Goal: Check status: Check status

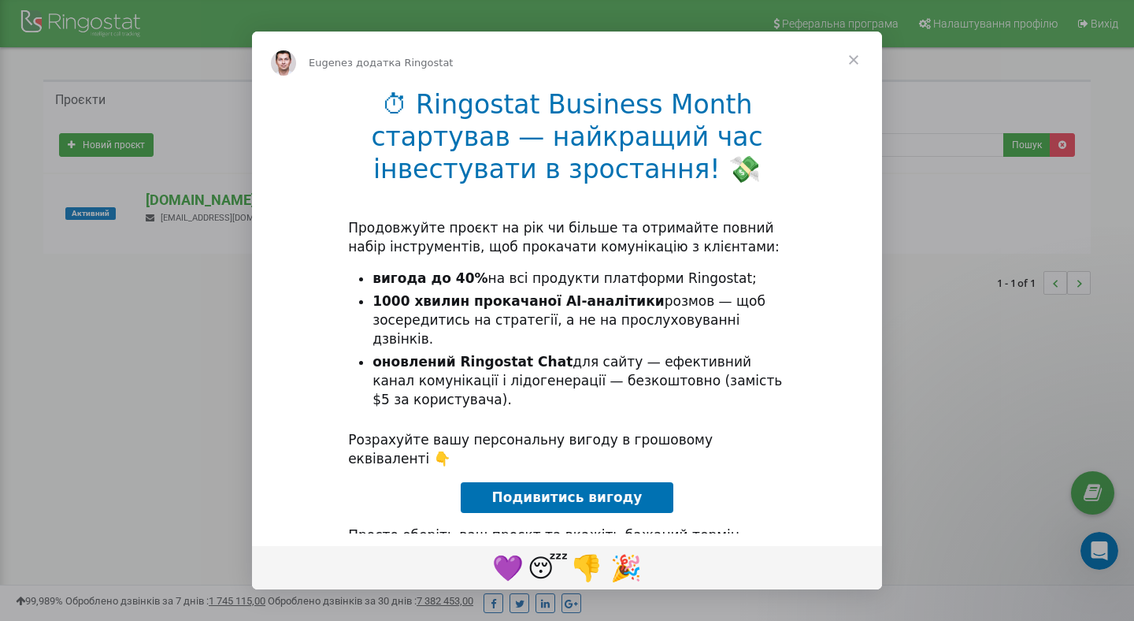
click at [852, 55] on span "Закрити" at bounding box center [853, 60] width 57 height 57
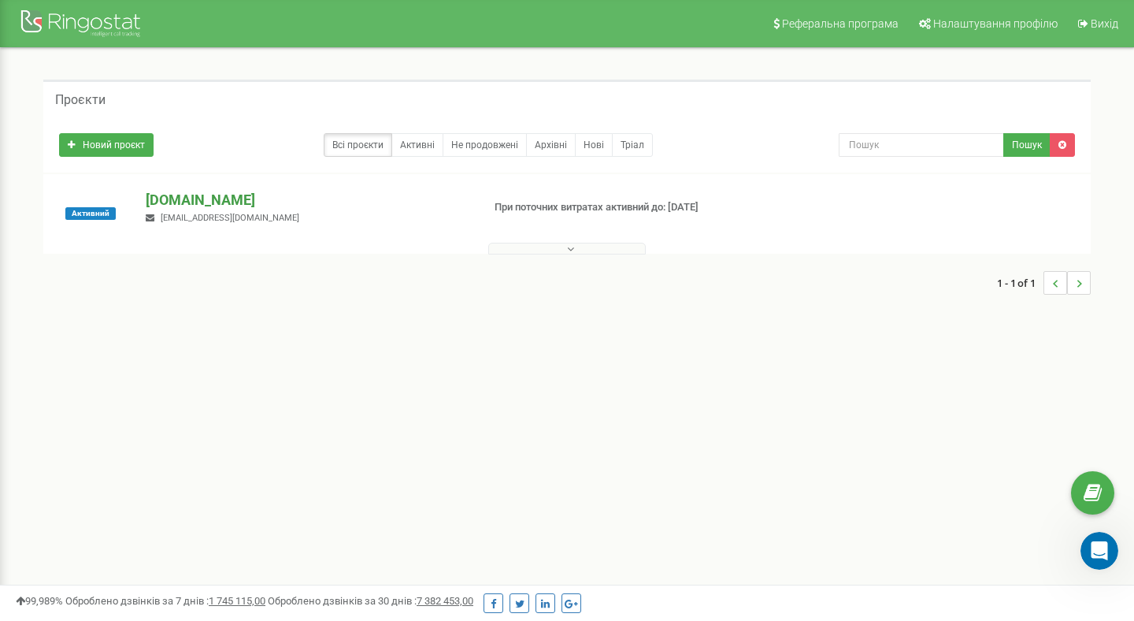
click at [185, 199] on p "[DOMAIN_NAME]" at bounding box center [307, 200] width 323 height 20
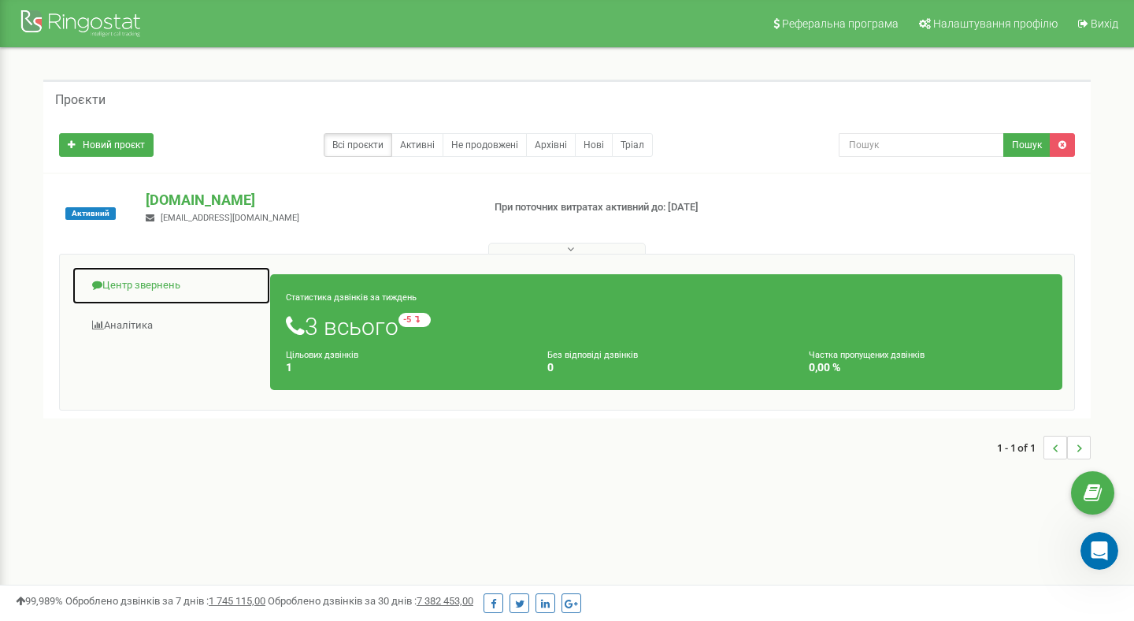
click at [144, 284] on link "Центр звернень" at bounding box center [171, 285] width 199 height 39
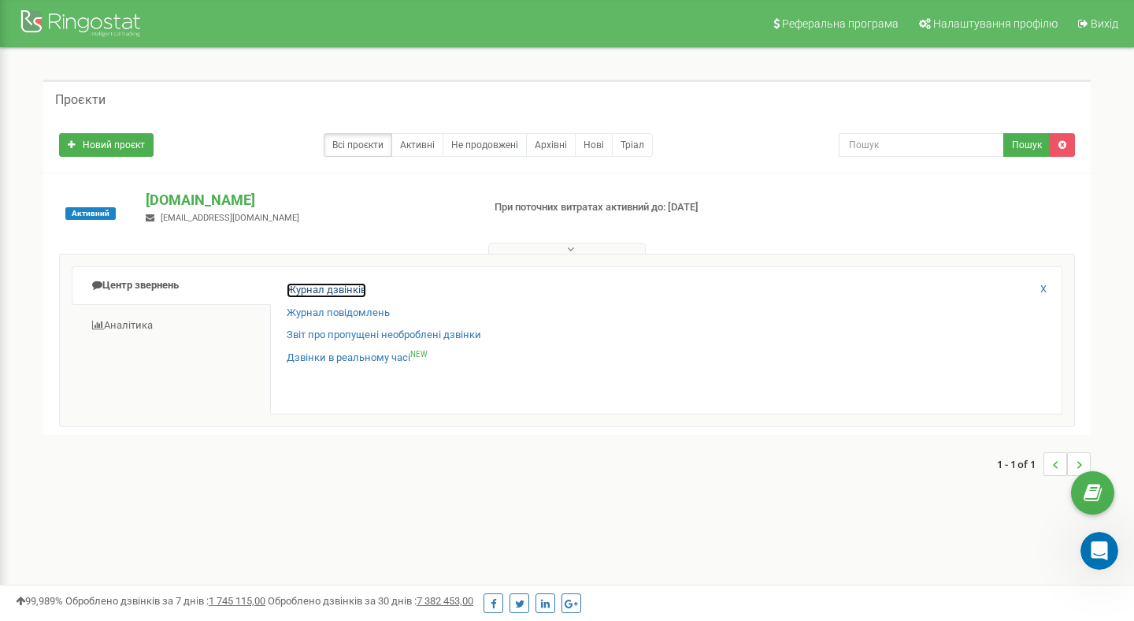
click at [324, 294] on link "Журнал дзвінків" at bounding box center [327, 290] width 80 height 15
